Goal: Task Accomplishment & Management: Complete application form

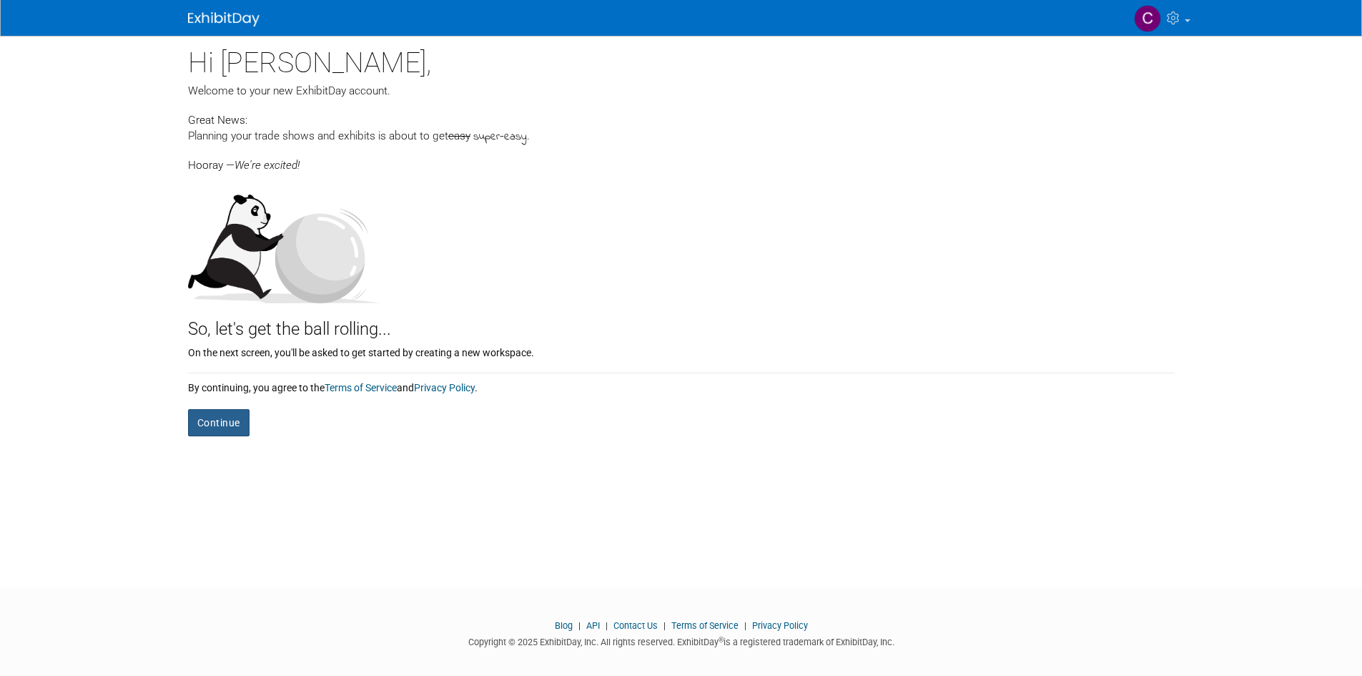
click at [220, 422] on button "Continue" at bounding box center [218, 422] width 61 height 27
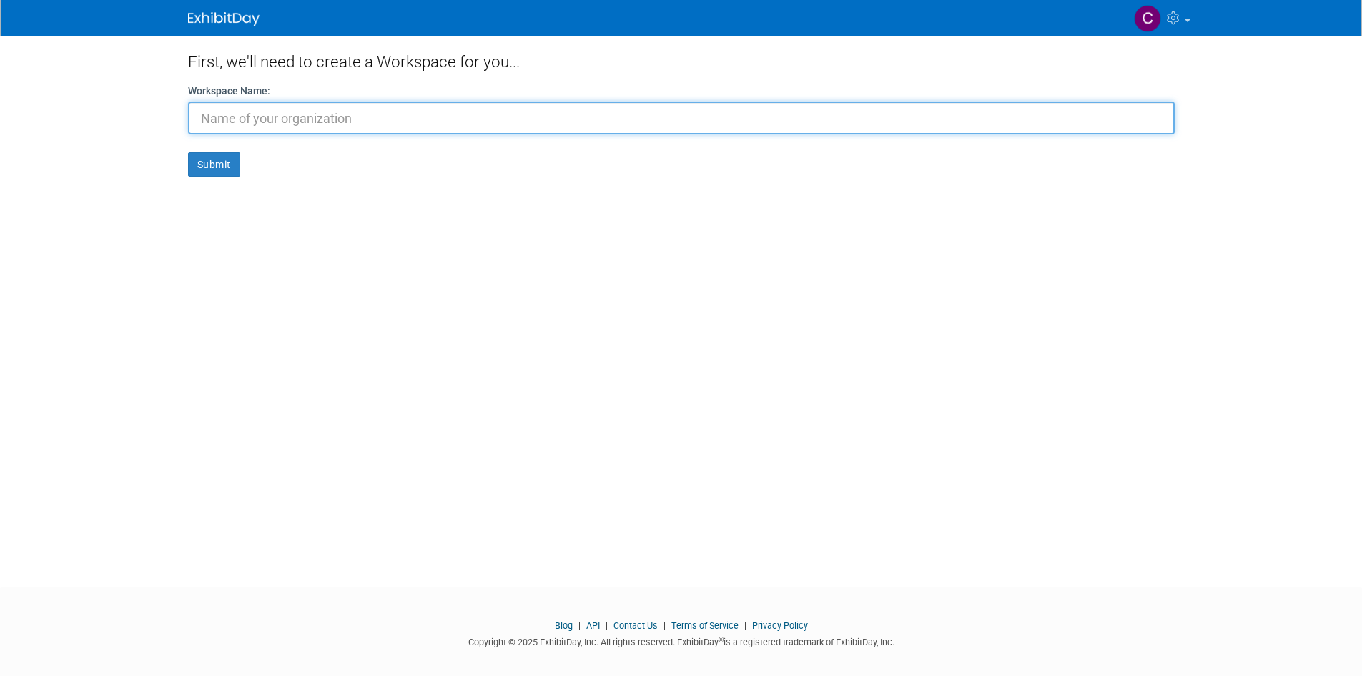
click at [473, 107] on input "text" at bounding box center [681, 118] width 987 height 33
type input "Saint Dunstan's Episcopal Chur"
click at [188, 152] on button "Submit" at bounding box center [214, 164] width 52 height 24
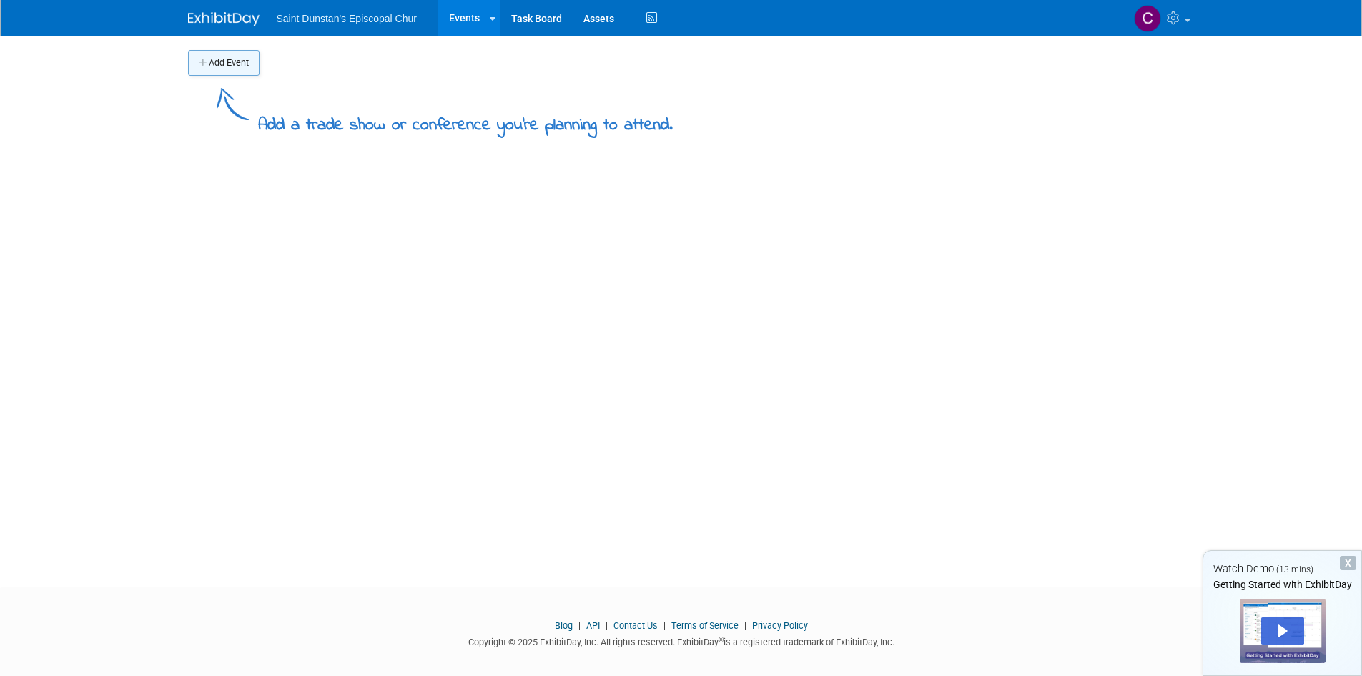
click at [217, 61] on button "Add Event" at bounding box center [223, 63] width 71 height 26
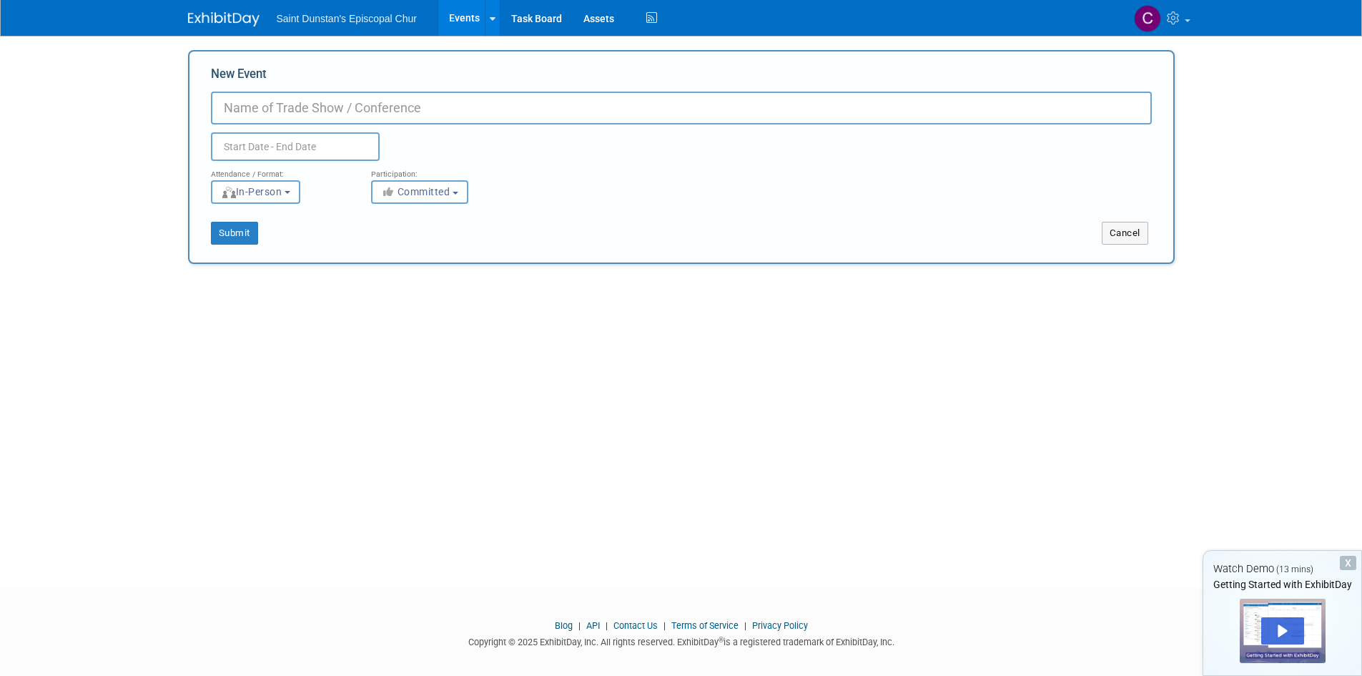
type input "C"
type input "Consecration [DATE]"
click at [240, 232] on button "Submit" at bounding box center [234, 233] width 47 height 23
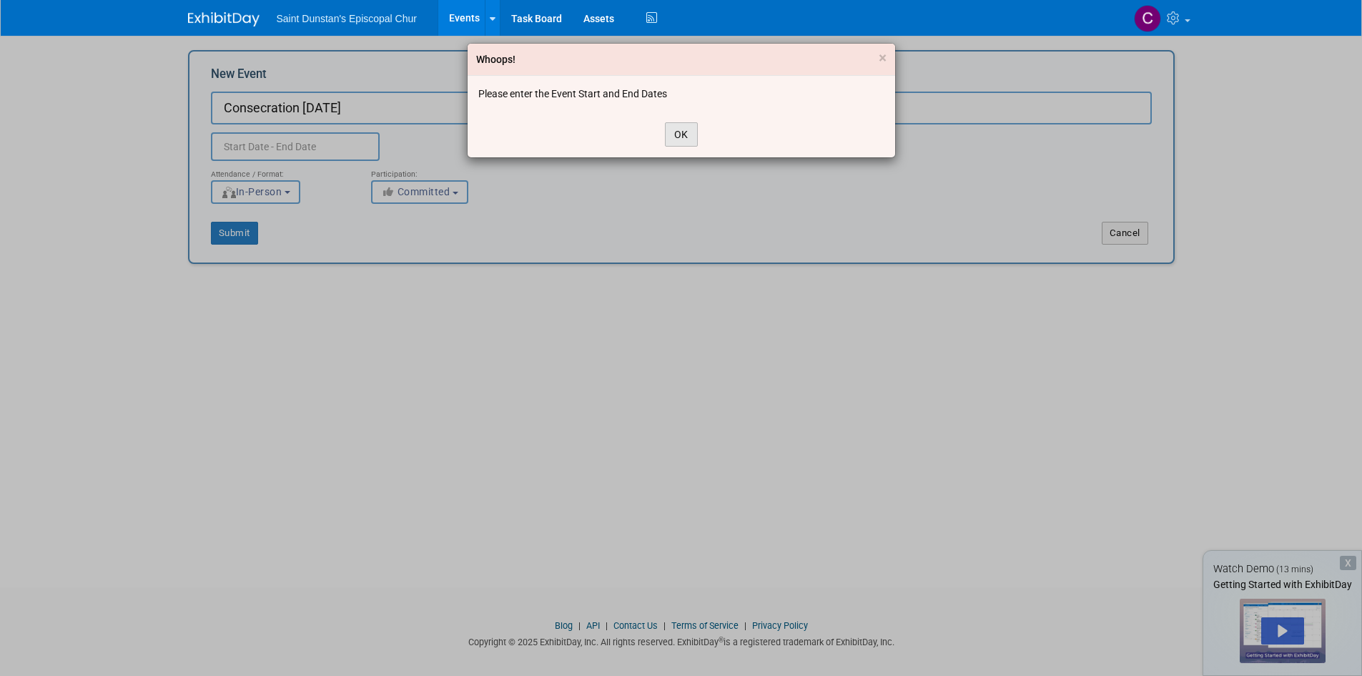
click at [689, 137] on button "OK" at bounding box center [681, 134] width 33 height 24
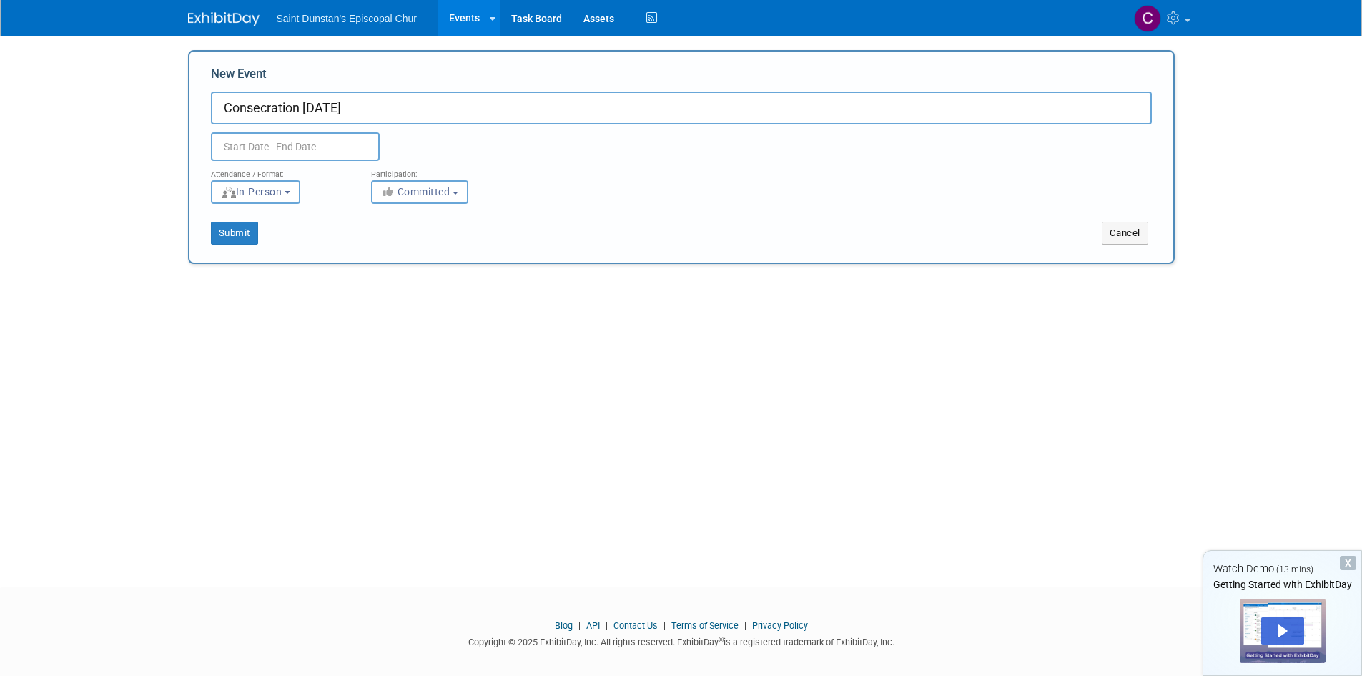
click at [270, 161] on div "Attendance / Format:" at bounding box center [280, 170] width 139 height 19
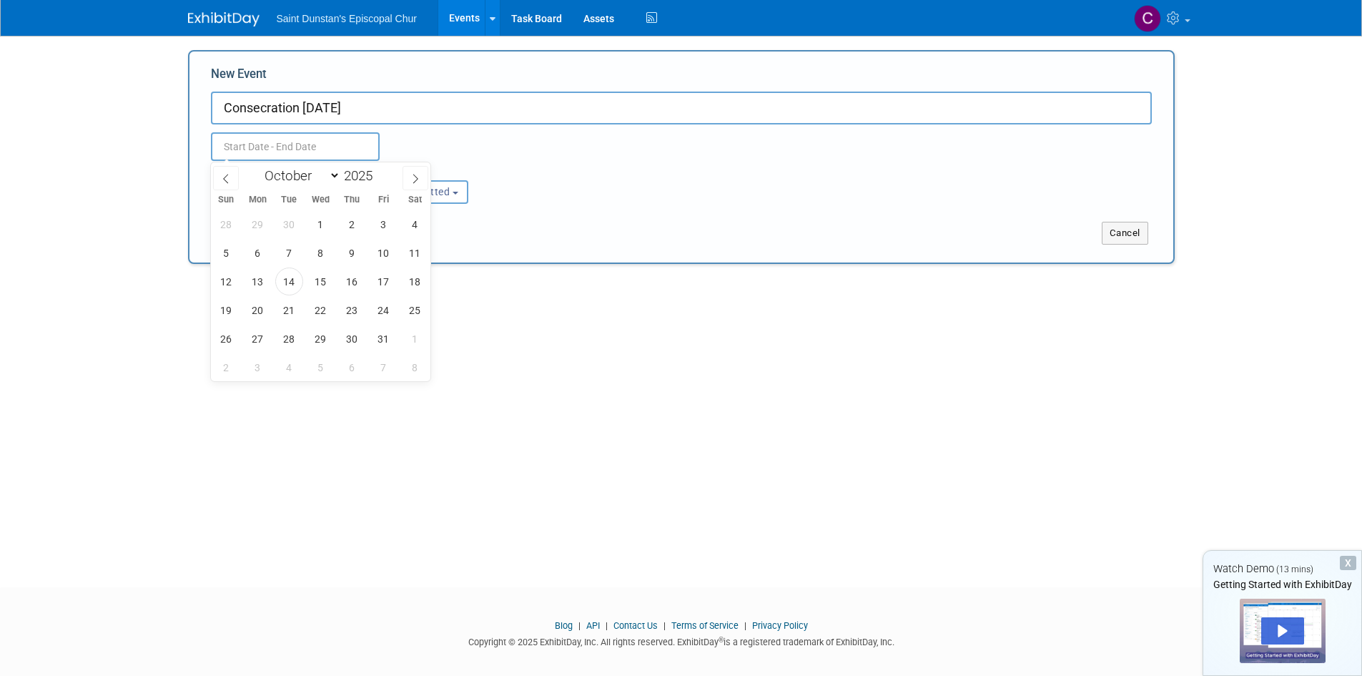
click at [256, 143] on input "text" at bounding box center [295, 146] width 169 height 29
click at [410, 177] on icon at bounding box center [415, 179] width 10 height 10
select select "10"
click at [224, 285] on span "9" at bounding box center [226, 281] width 28 height 28
type input "Nov 9, 2025 to Nov 9, 2025"
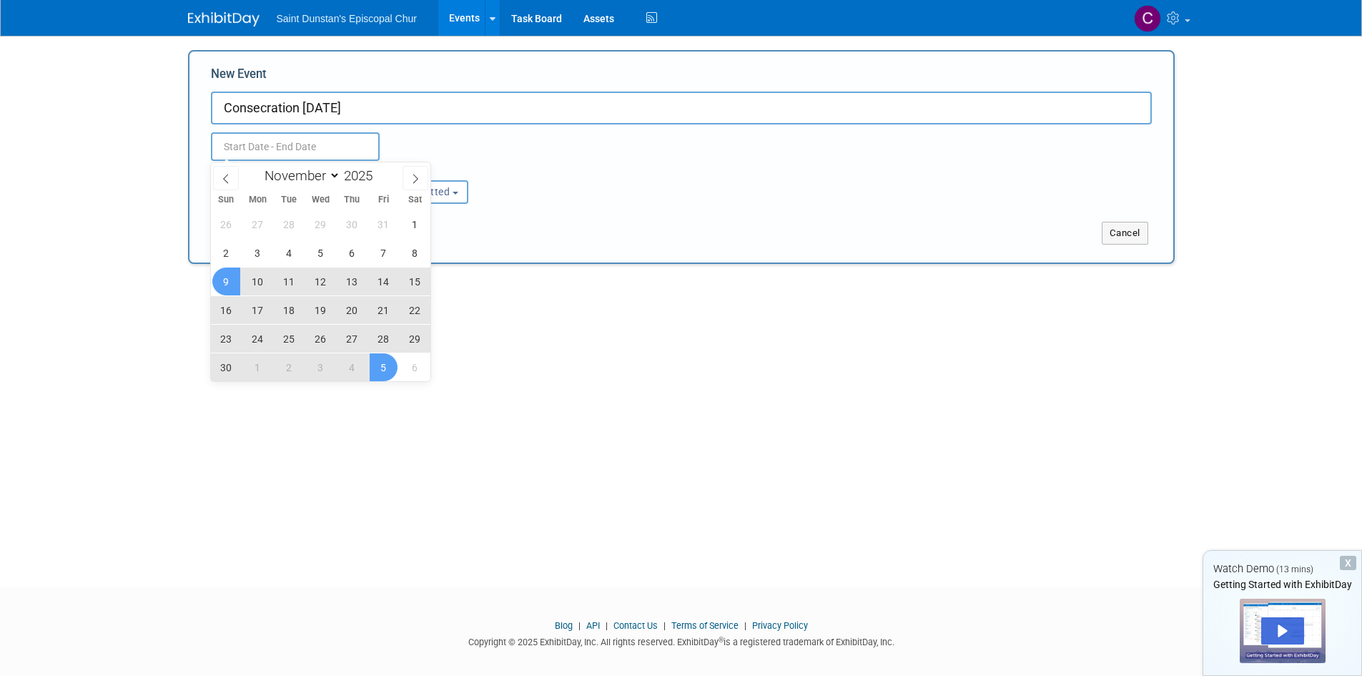
type input "Nov 9, 2025 to Nov 9, 2025"
click at [538, 420] on div "Add Event Add a trade show or conference you're planning to attend. New Event C…" at bounding box center [681, 298] width 1008 height 525
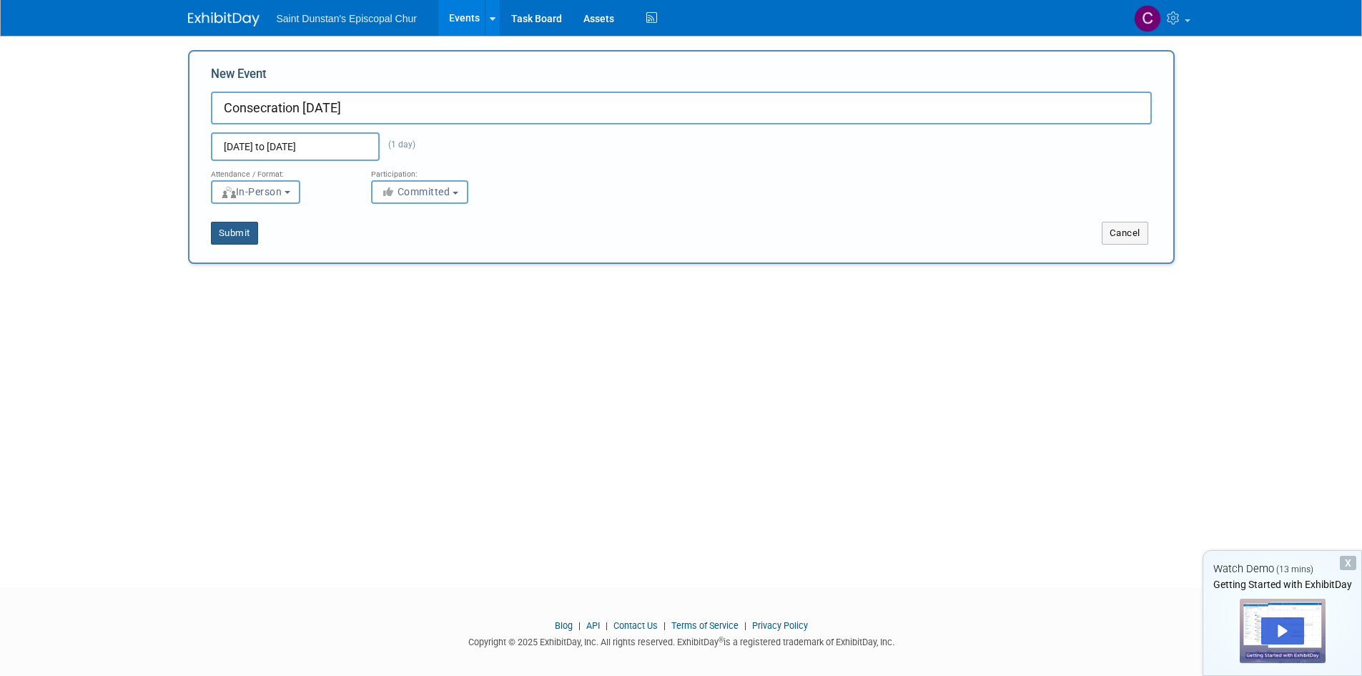
click at [224, 228] on button "Submit" at bounding box center [234, 233] width 47 height 23
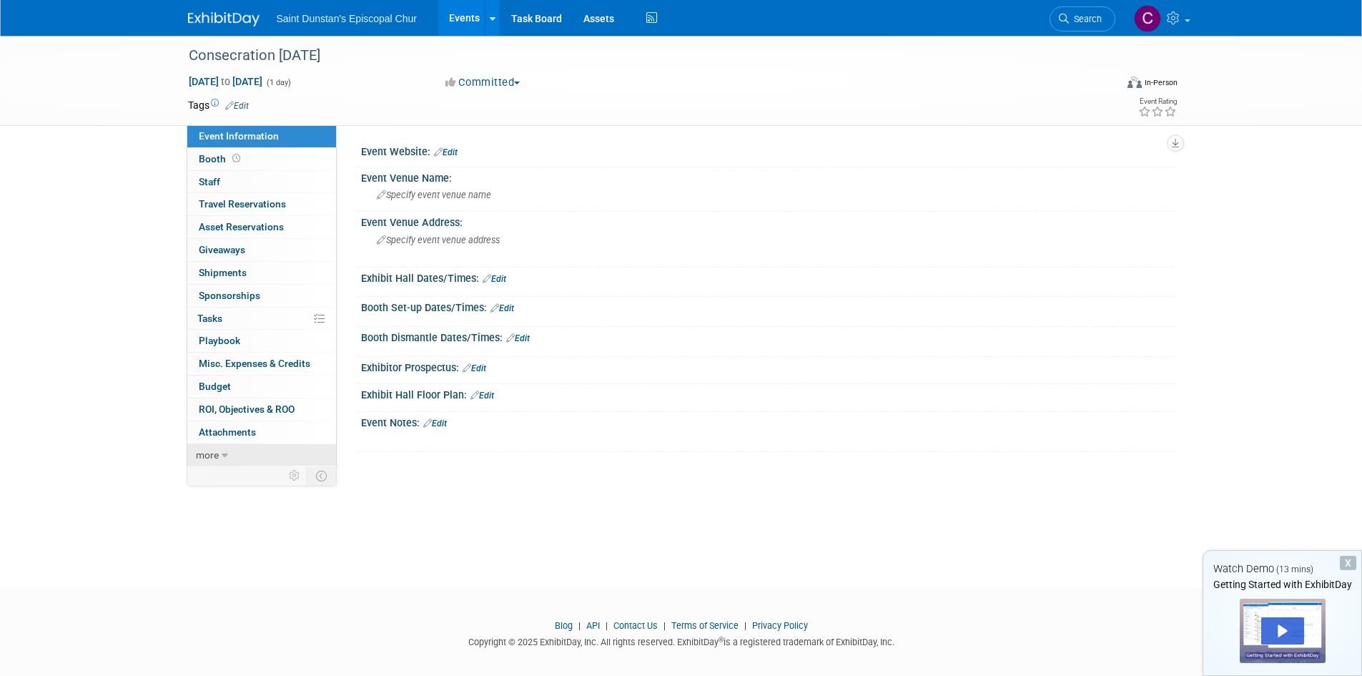
click at [213, 455] on span "more" at bounding box center [207, 454] width 23 height 11
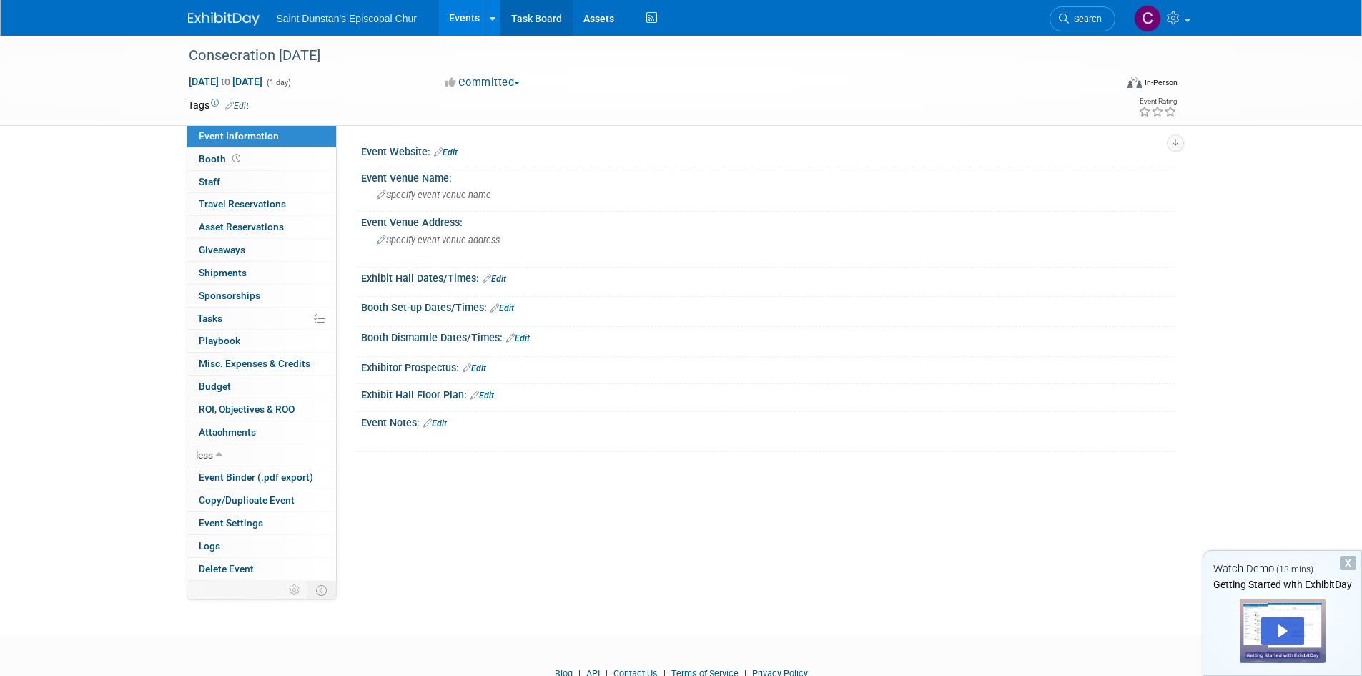
click at [520, 21] on link "Task Board" at bounding box center [536, 18] width 72 height 36
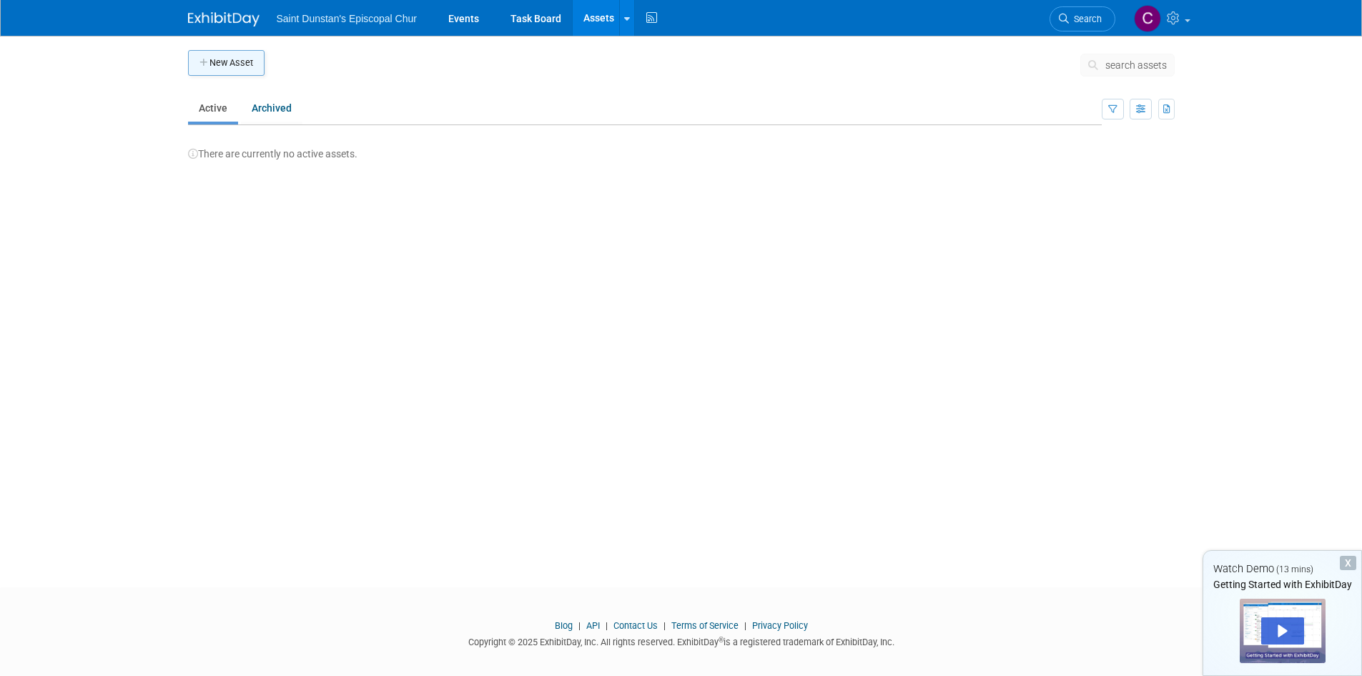
click at [225, 65] on button "New Asset" at bounding box center [226, 63] width 76 height 26
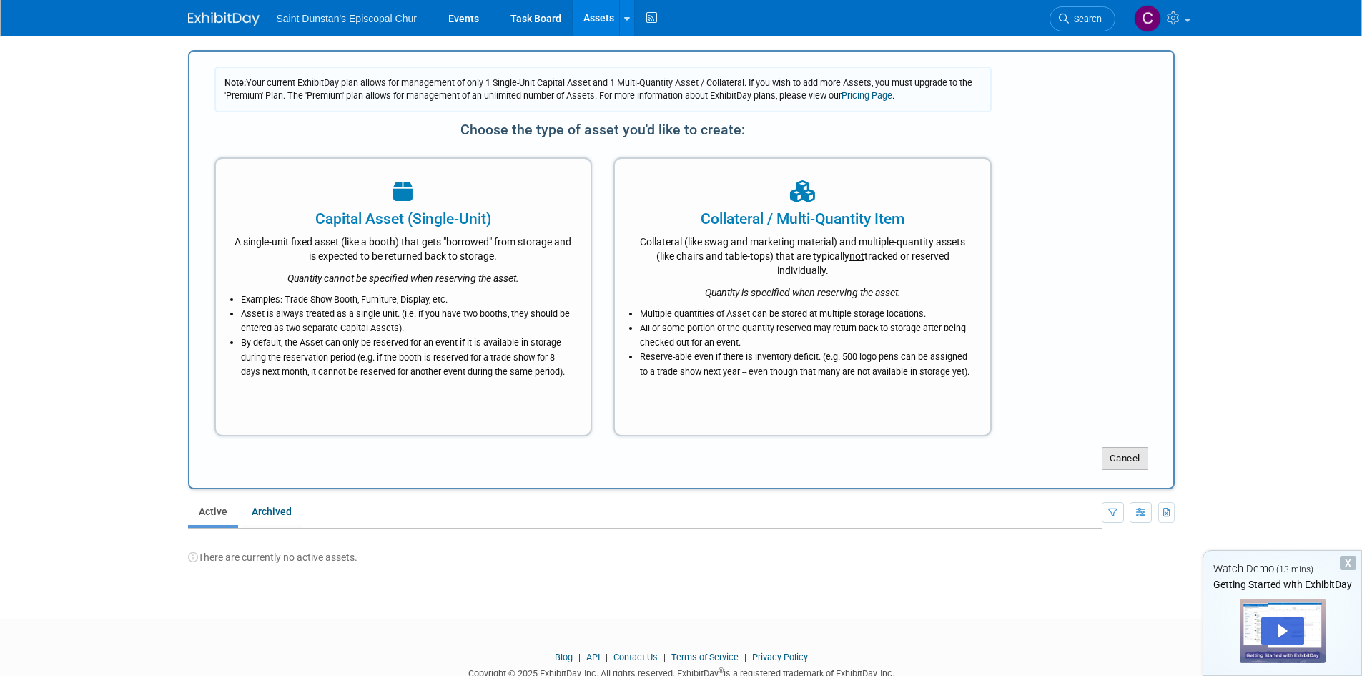
click at [1136, 460] on button "Cancel" at bounding box center [1125, 458] width 46 height 23
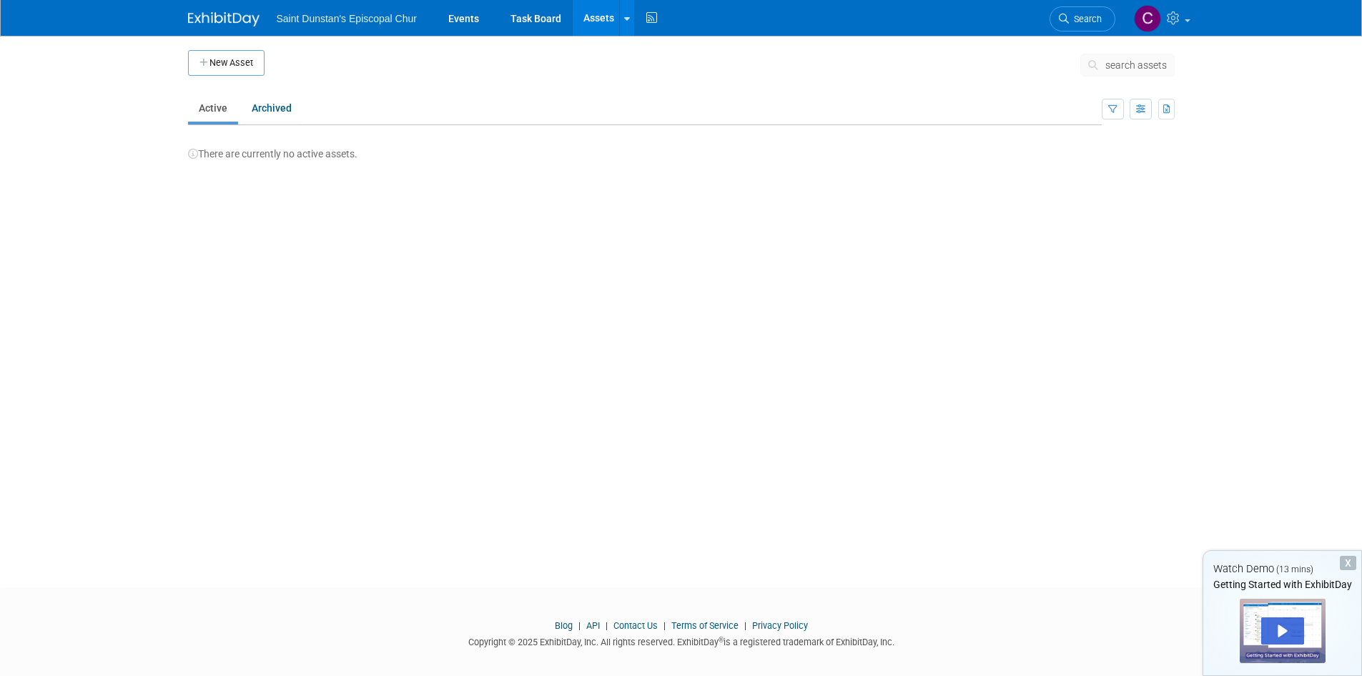
click at [230, 18] on img at bounding box center [223, 19] width 71 height 14
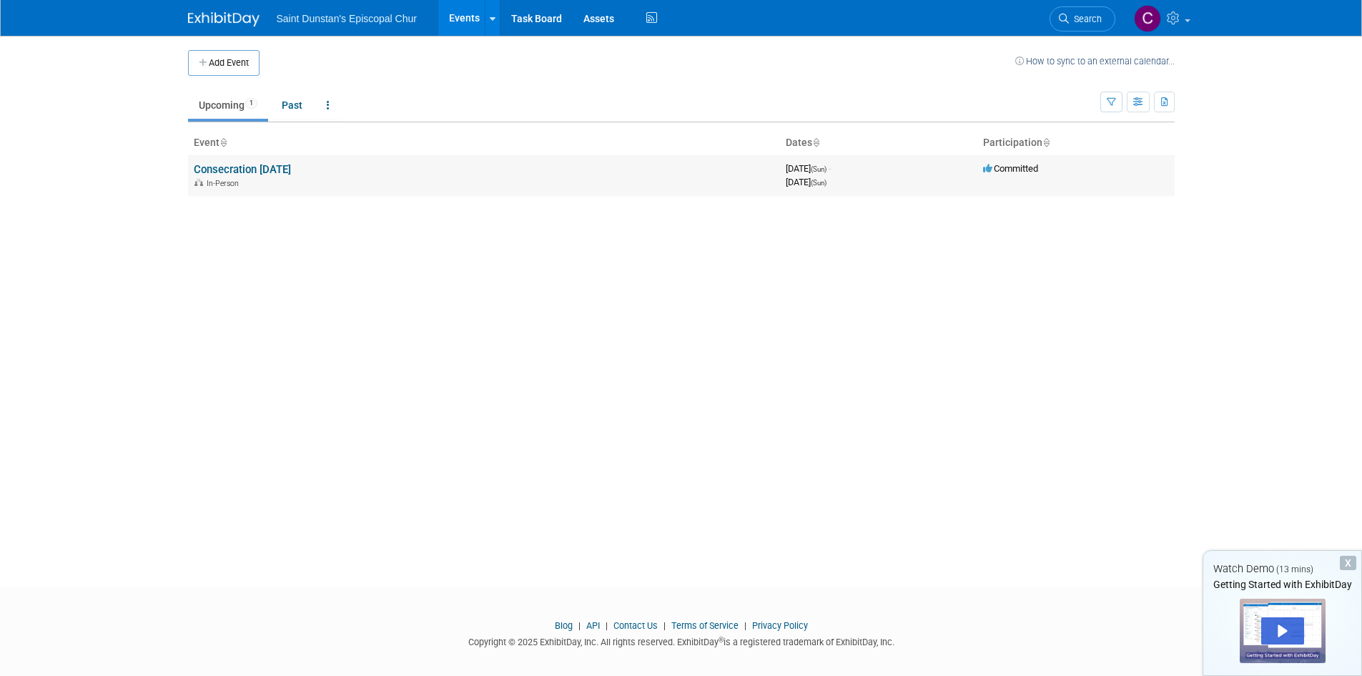
click at [217, 169] on link "Consecration [DATE]" at bounding box center [242, 169] width 97 height 13
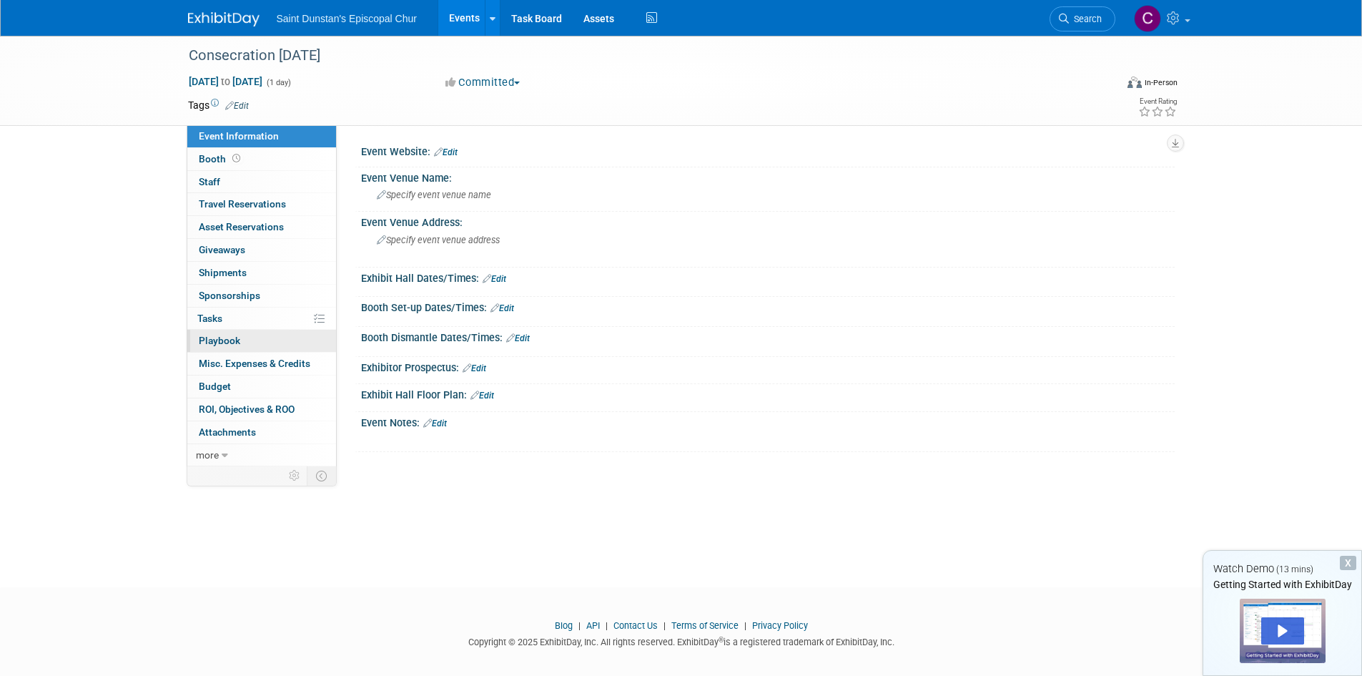
click at [232, 336] on span "Playbook 0" at bounding box center [219, 340] width 41 height 11
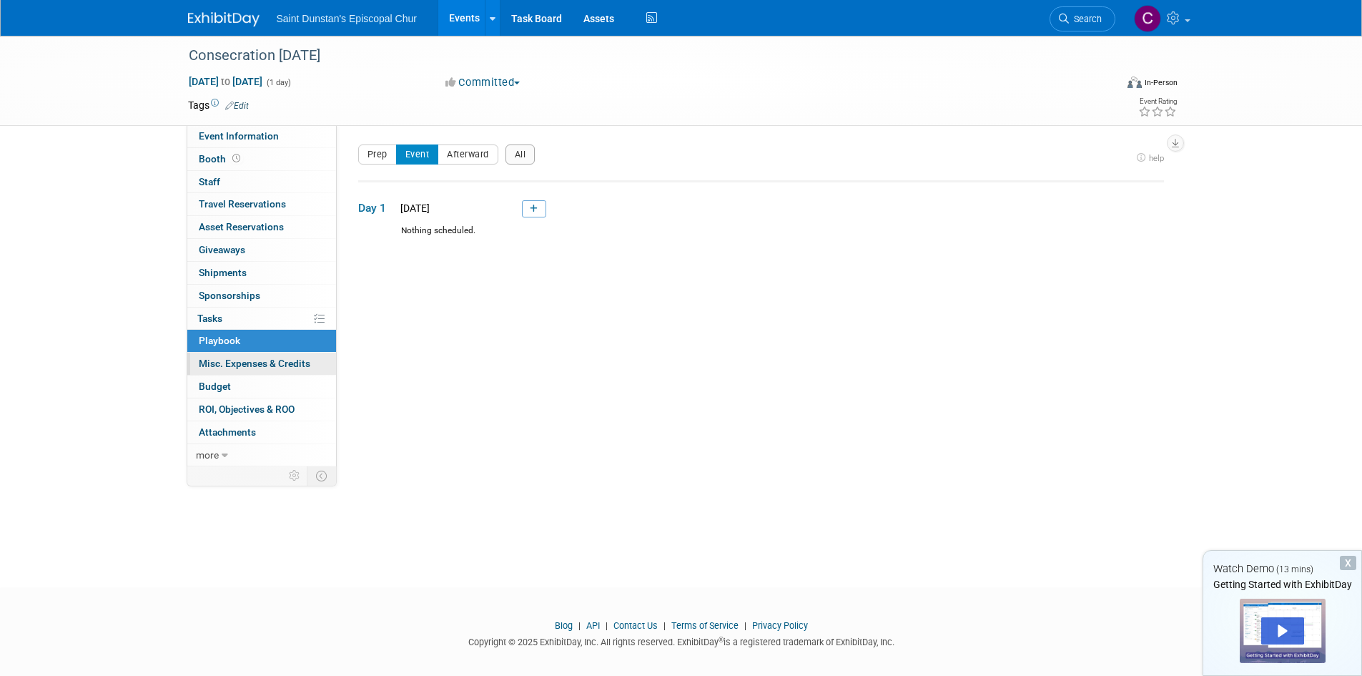
click at [238, 365] on span "Misc. Expenses & Credits 0" at bounding box center [255, 362] width 112 height 11
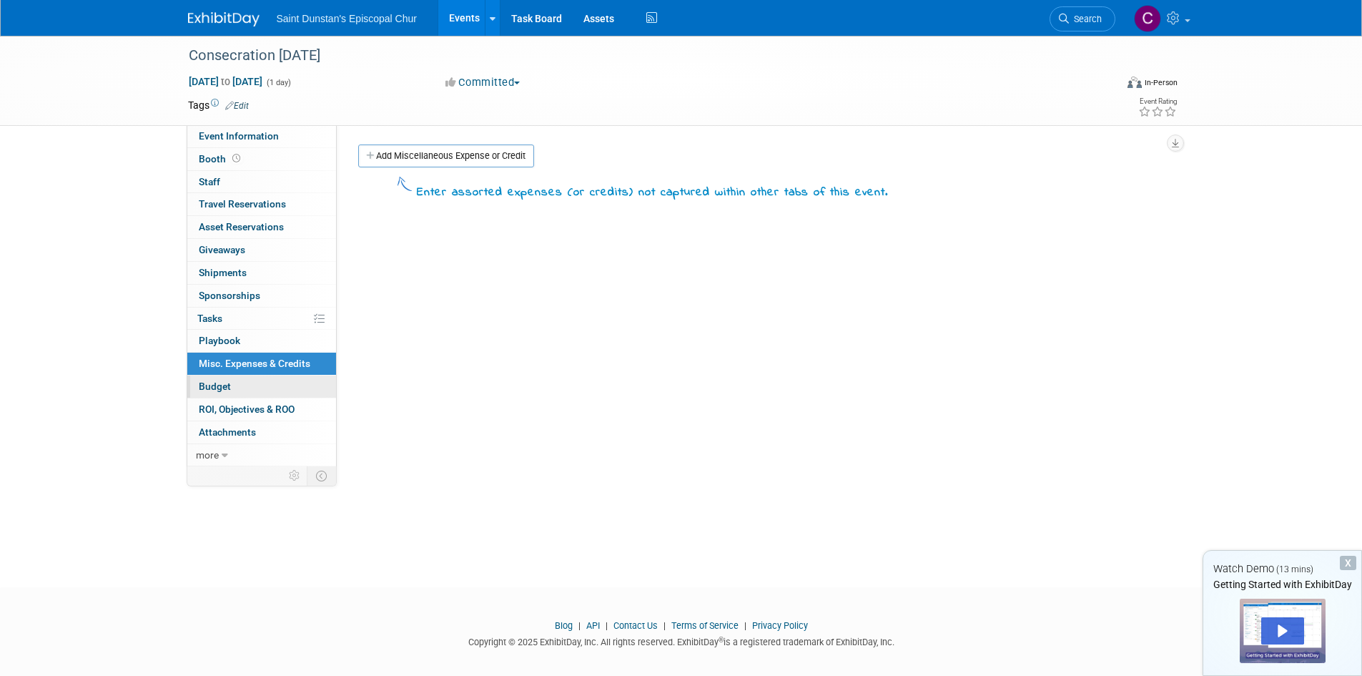
click at [227, 387] on span "Budget" at bounding box center [215, 385] width 32 height 11
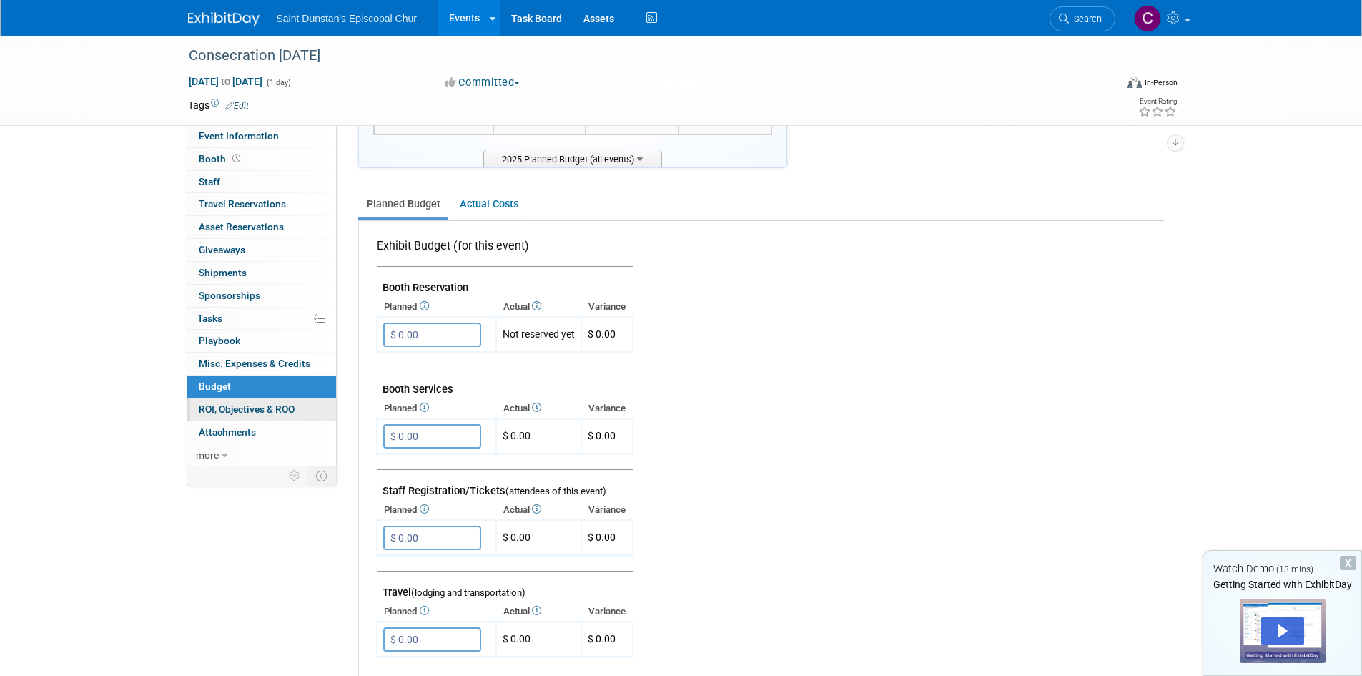
scroll to position [214, 0]
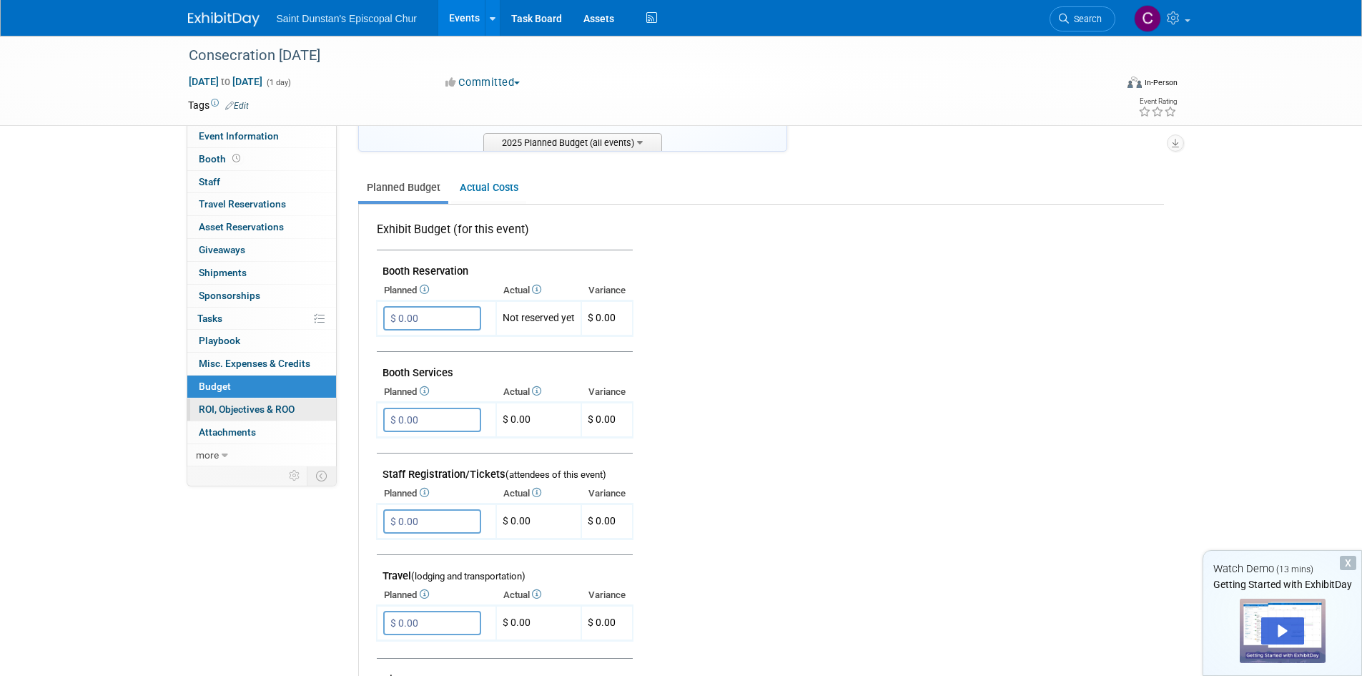
click at [237, 417] on link "0 ROI, Objectives & ROO 0" at bounding box center [261, 409] width 149 height 22
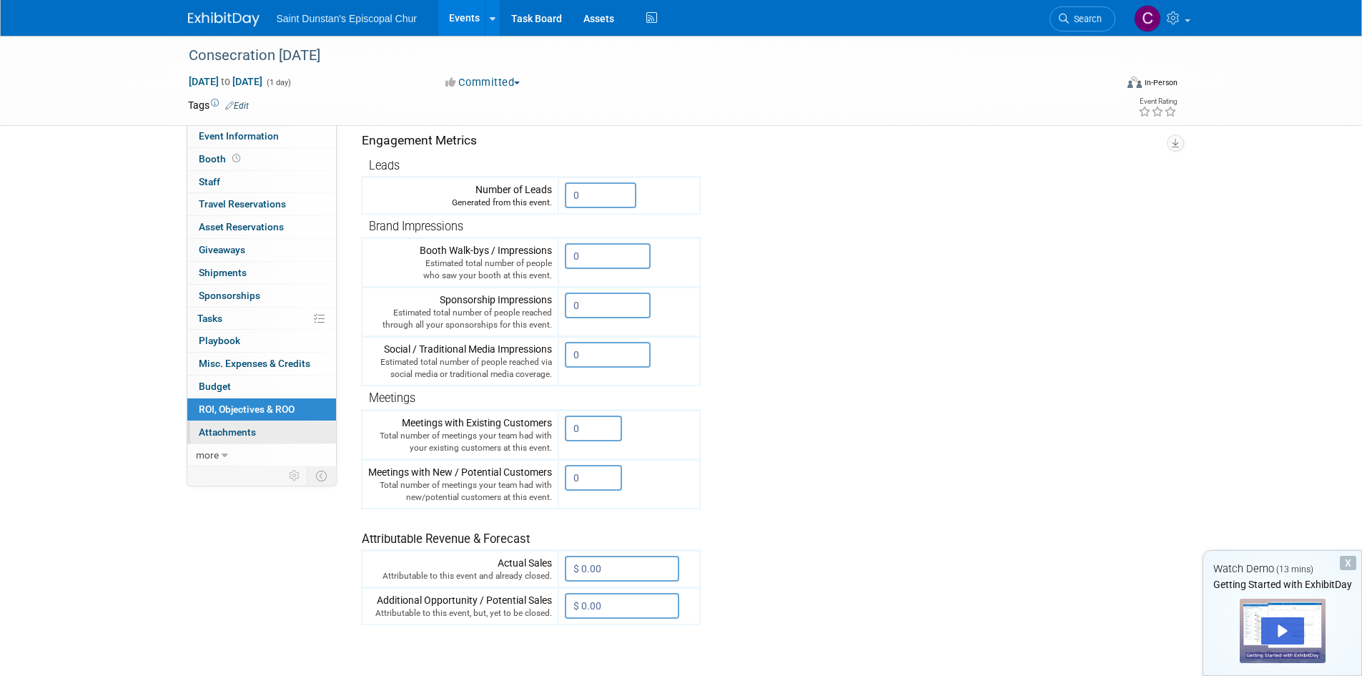
click at [239, 438] on link "0 Attachments 0" at bounding box center [261, 432] width 149 height 22
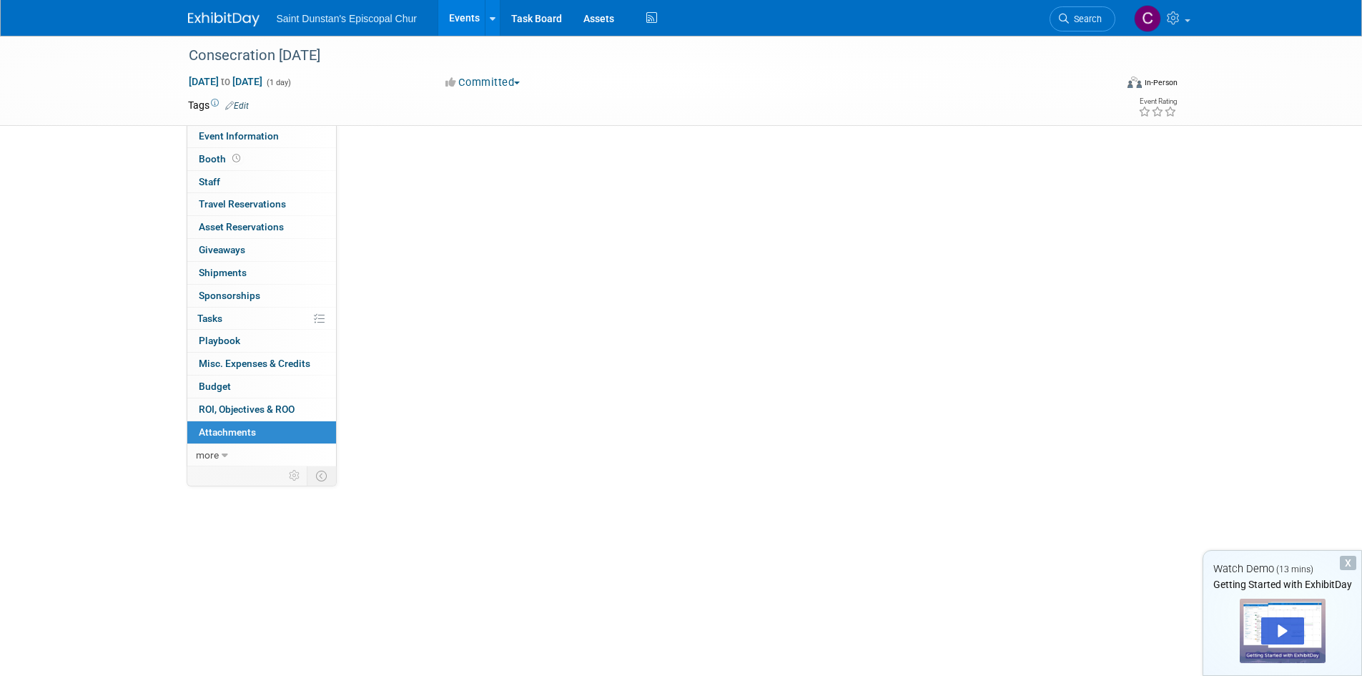
scroll to position [0, 0]
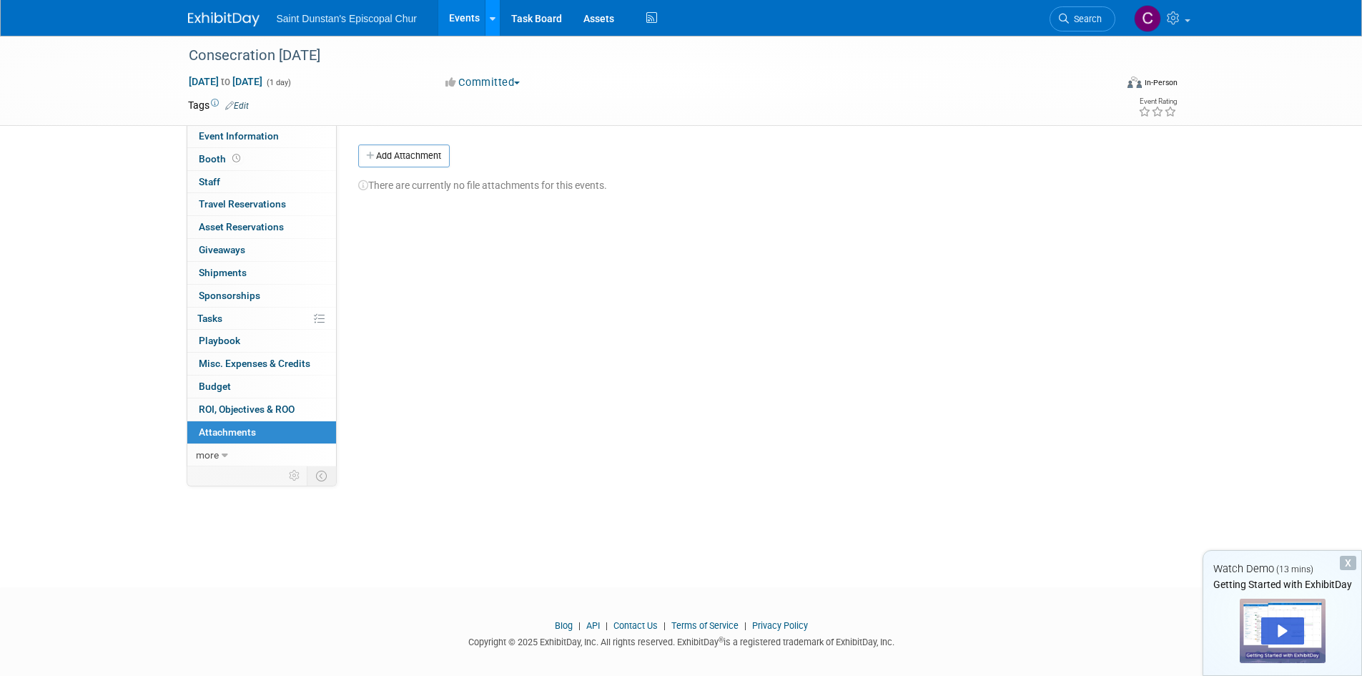
click at [490, 17] on icon at bounding box center [493, 18] width 6 height 9
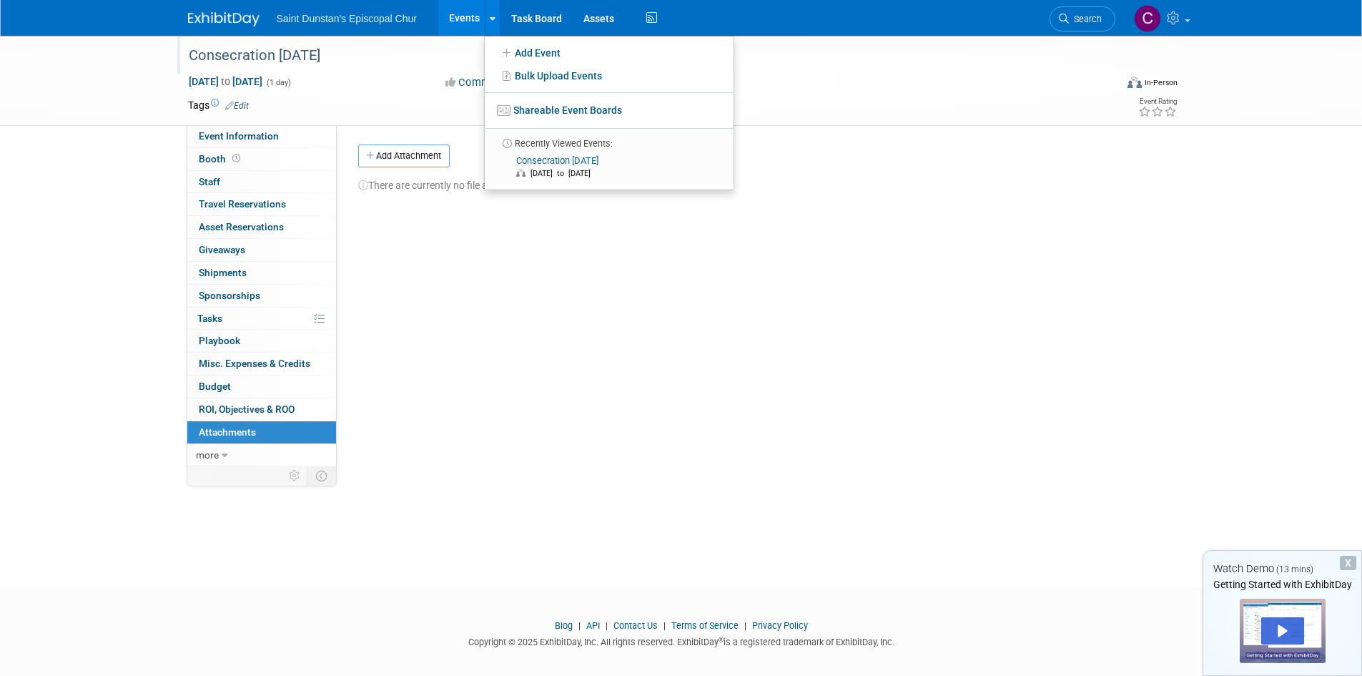
click at [419, 44] on div "Consecration [DATE]" at bounding box center [639, 56] width 910 height 26
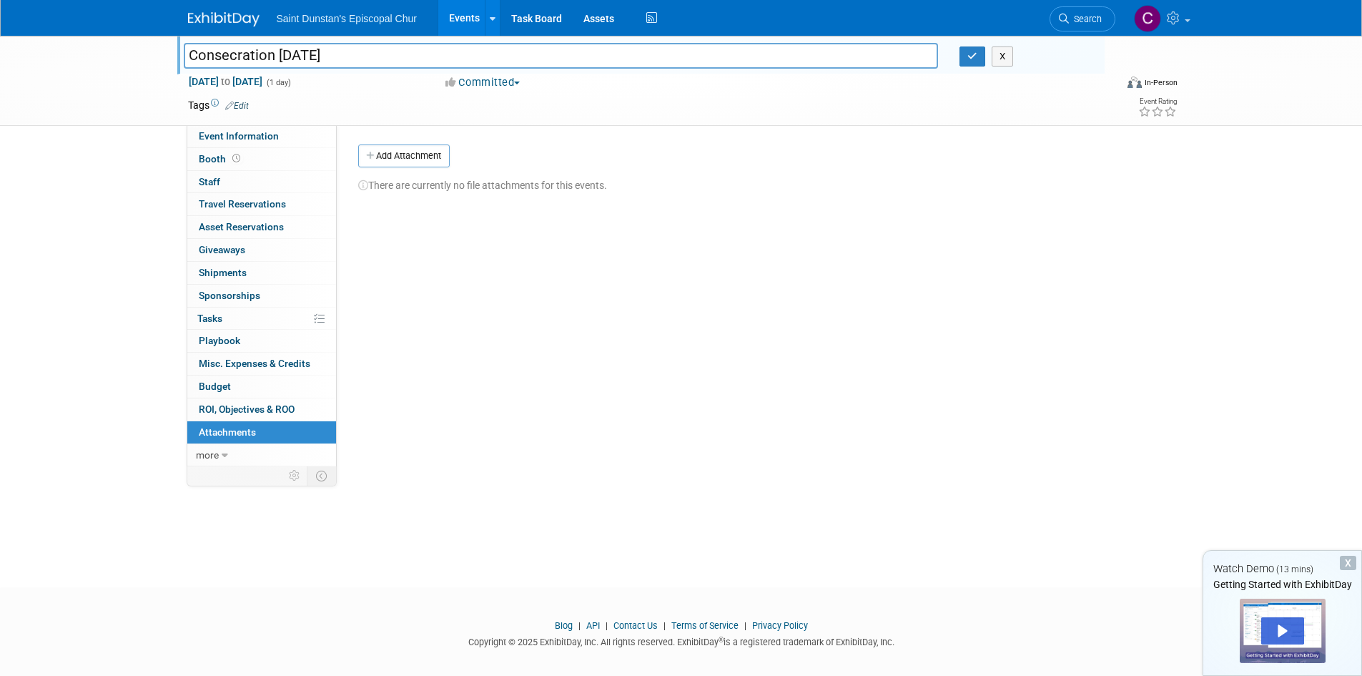
click at [460, 9] on link "Events" at bounding box center [464, 18] width 52 height 36
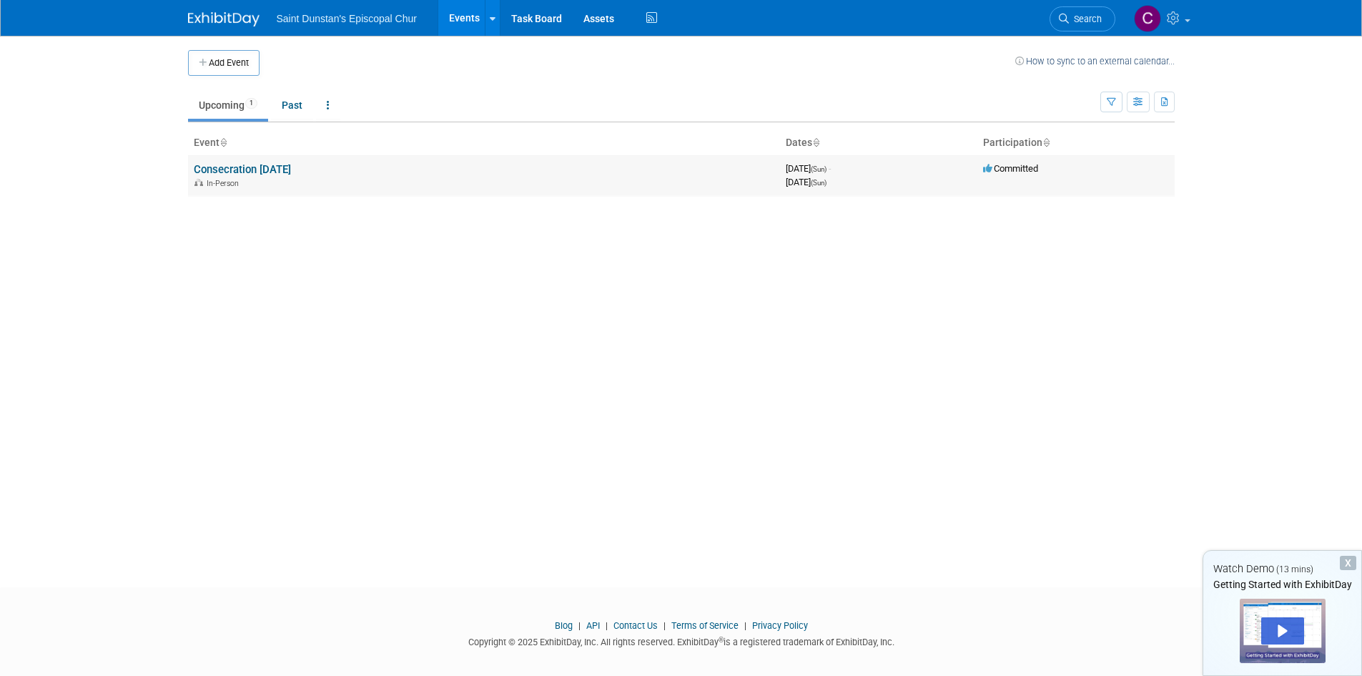
click at [281, 177] on div "In-Person" at bounding box center [484, 182] width 580 height 11
click at [269, 163] on link "Consecration [DATE]" at bounding box center [242, 169] width 97 height 13
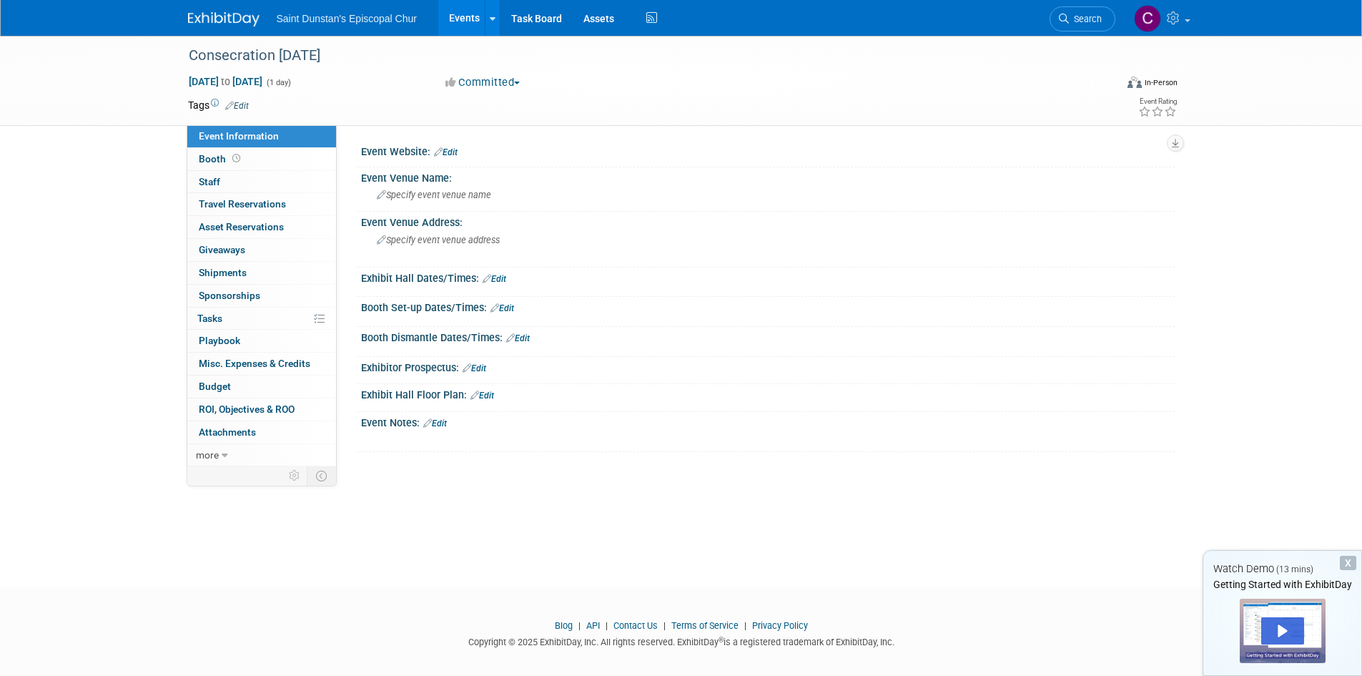
click at [491, 394] on link "Edit" at bounding box center [482, 395] width 24 height 10
